Goal: Task Accomplishment & Management: Use online tool/utility

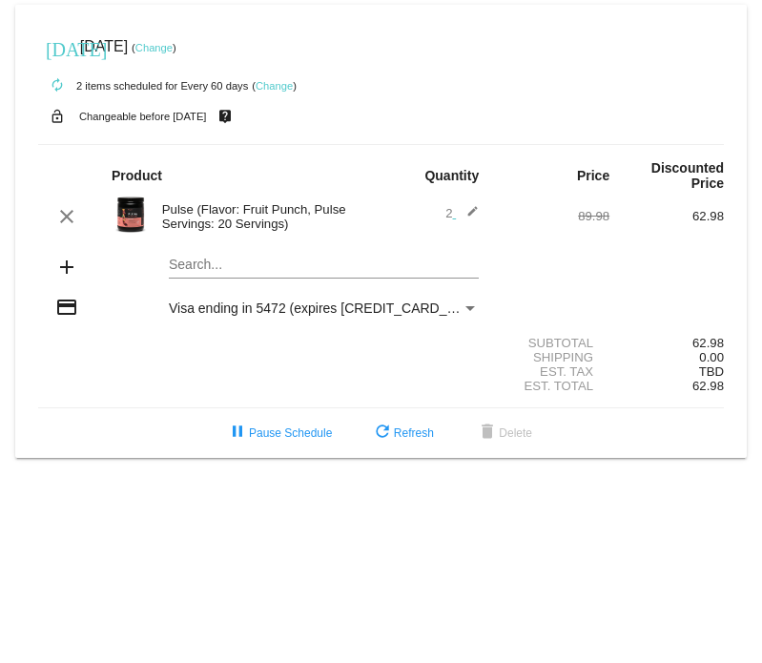
click at [59, 266] on mat-icon "add" at bounding box center [66, 267] width 23 height 23
drag, startPoint x: 159, startPoint y: 269, endPoint x: 170, endPoint y: 262, distance: 12.4
click at [160, 268] on div "Search..." at bounding box center [324, 268] width 343 height 54
click at [180, 263] on mat-card "[DATE] [DATE] ( Change ) autorenew 2 items scheduled for Every 60 days ( Change…" at bounding box center [380, 231] width 731 height 453
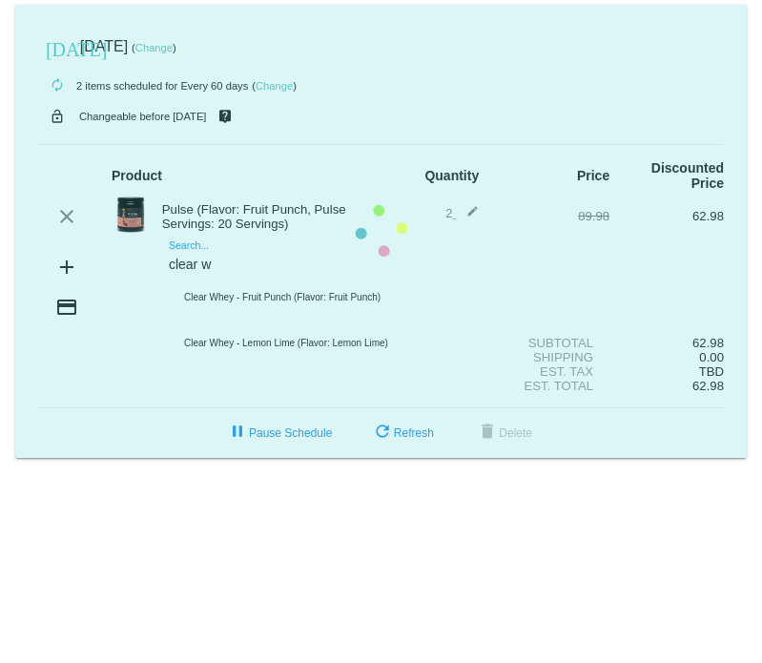
type input "clear w"
click at [251, 259] on mat-card "[DATE] [DATE] ( Change ) autorenew 2 items scheduled for Every 60 days ( Change…" at bounding box center [380, 231] width 731 height 453
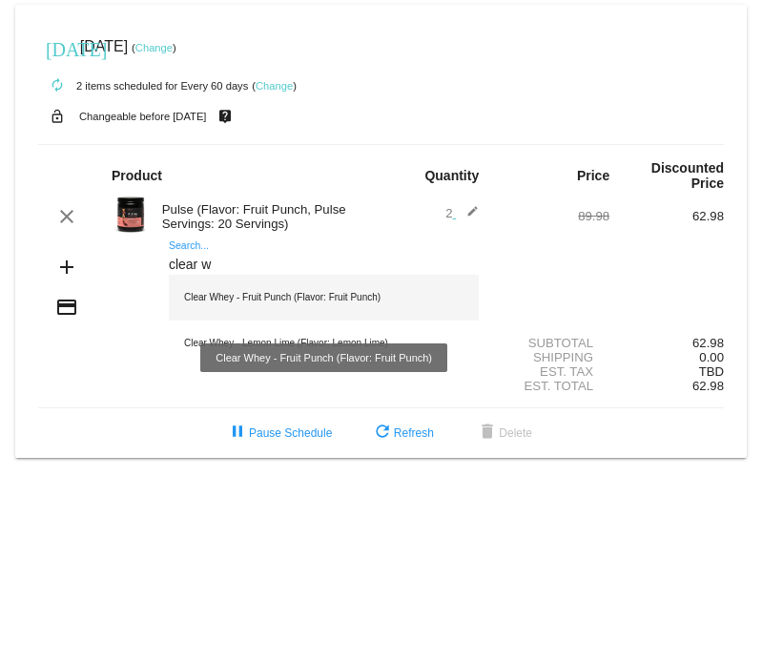
click at [295, 293] on div "Clear Whey - Fruit Punch (Flavor: Fruit Punch)" at bounding box center [324, 298] width 310 height 46
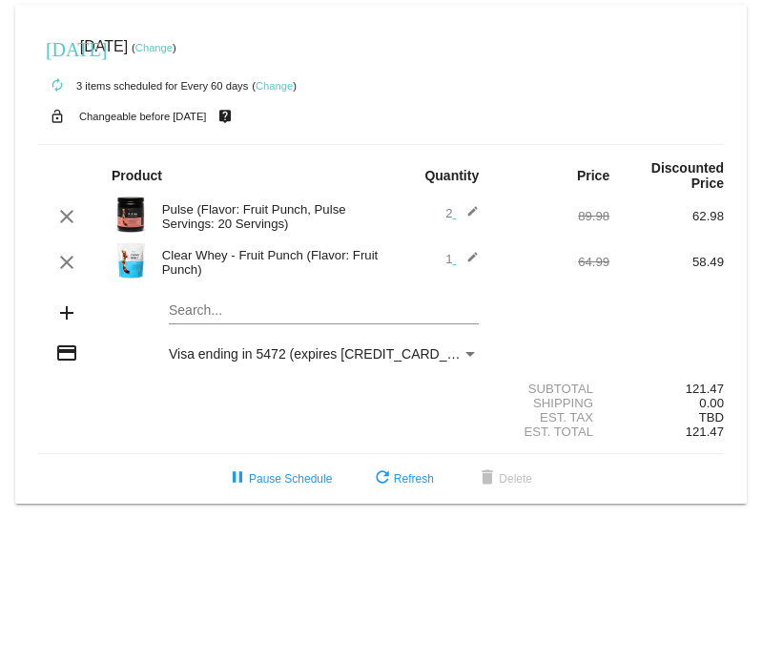
click at [220, 306] on mat-card "[DATE] [DATE] ( Change ) autorenew 3 items scheduled for Every 60 days ( Change…" at bounding box center [380, 254] width 731 height 499
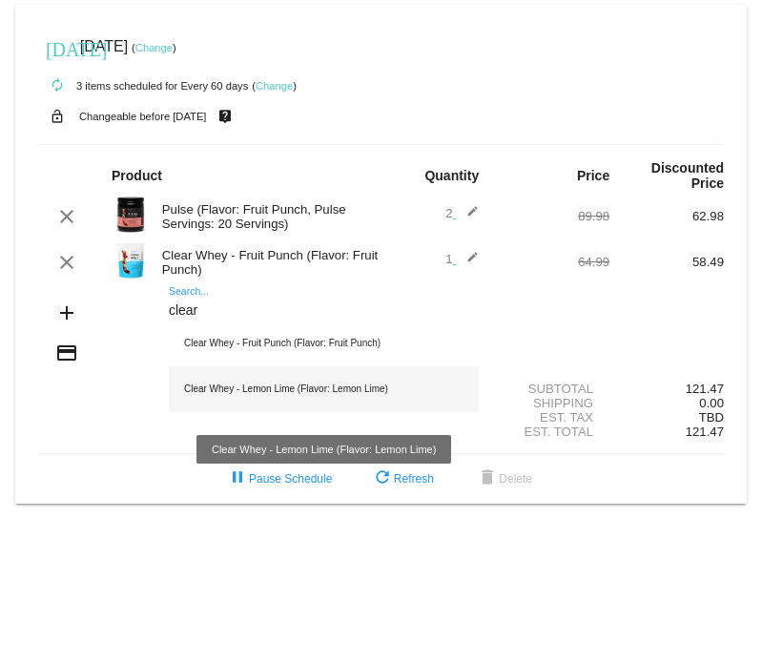
type input "clear"
click at [269, 386] on div "Clear Whey - Lemon Lime (Flavor: Lemon Lime)" at bounding box center [324, 389] width 310 height 46
